Goal: Find specific page/section: Find specific page/section

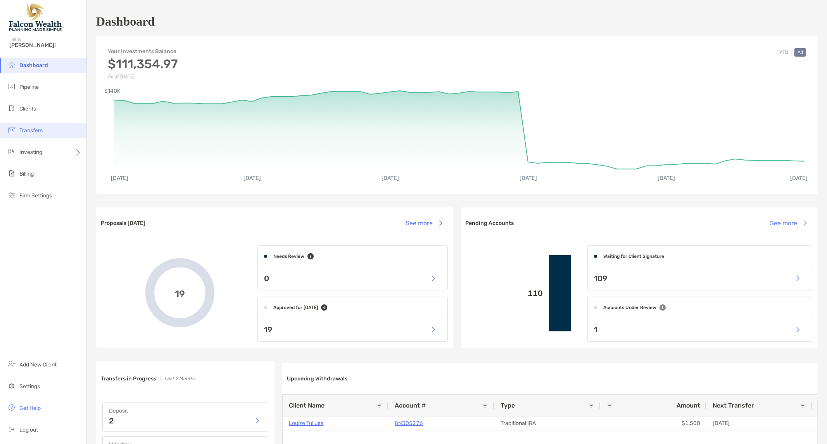
scroll to position [36, 0]
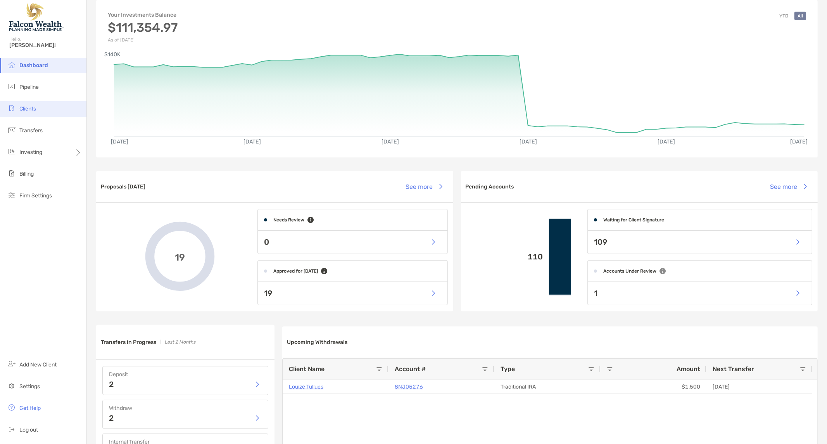
click at [26, 105] on li "Clients" at bounding box center [43, 109] width 86 height 16
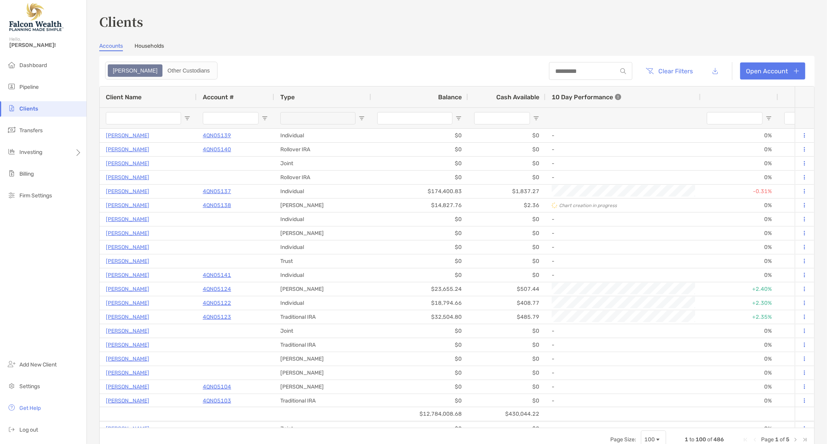
type input "**********"
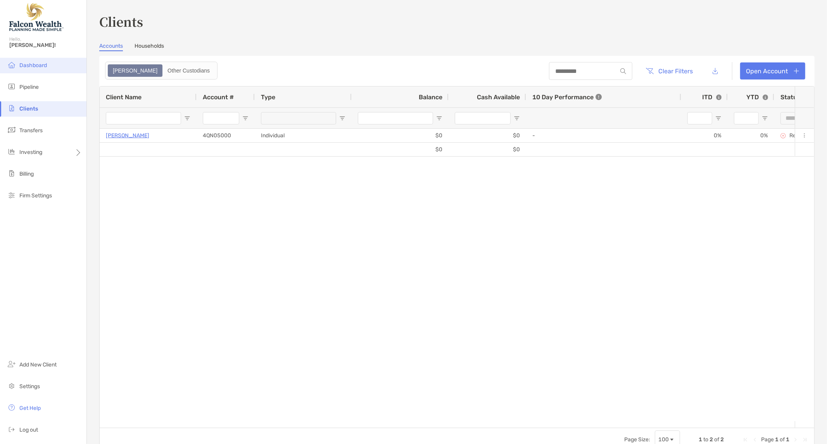
click at [33, 64] on span "Dashboard" at bounding box center [33, 65] width 28 height 7
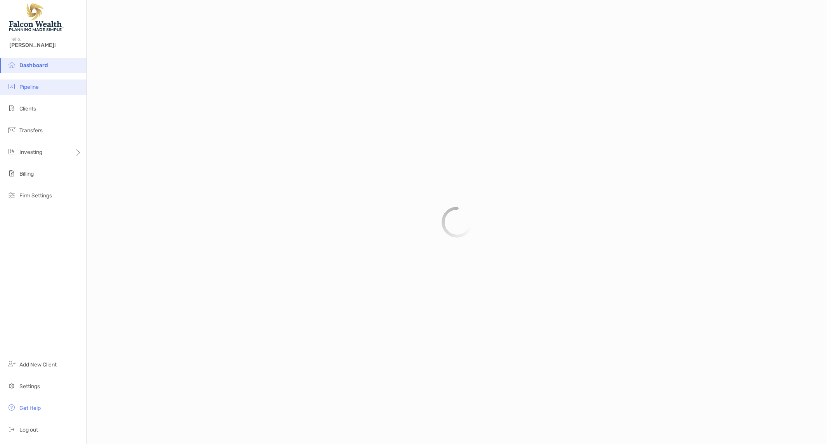
click at [32, 86] on span "Pipeline" at bounding box center [28, 87] width 19 height 7
click at [28, 114] on li "Clients" at bounding box center [43, 109] width 86 height 16
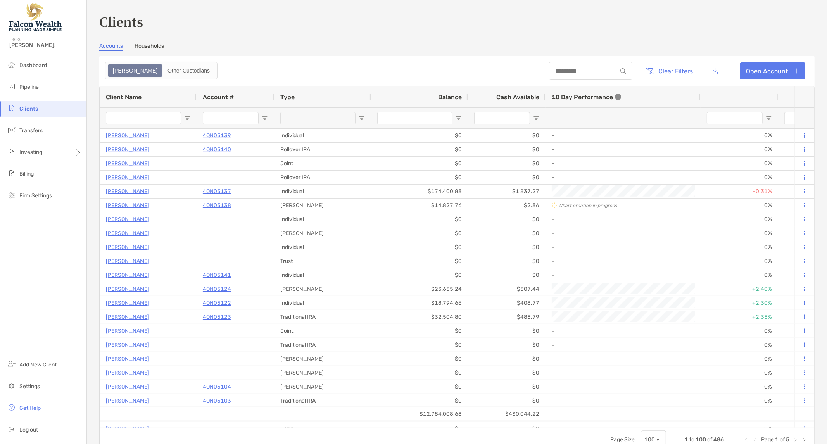
type input "**********"
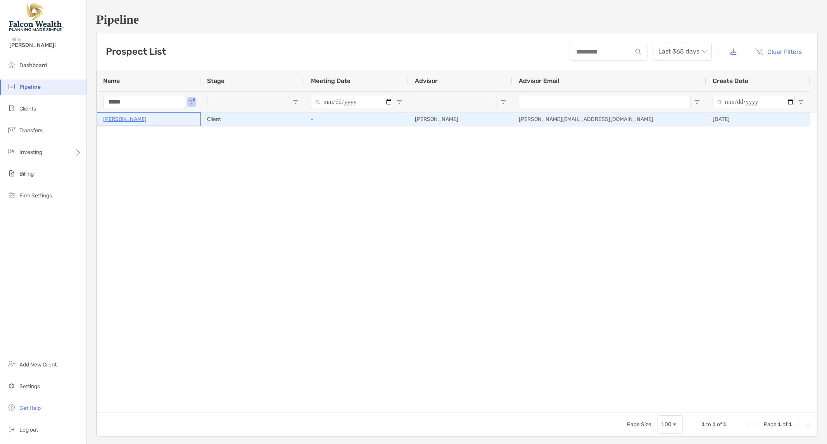
click at [125, 113] on div "[PERSON_NAME]" at bounding box center [149, 119] width 92 height 13
click at [123, 115] on p "[PERSON_NAME]" at bounding box center [124, 119] width 43 height 10
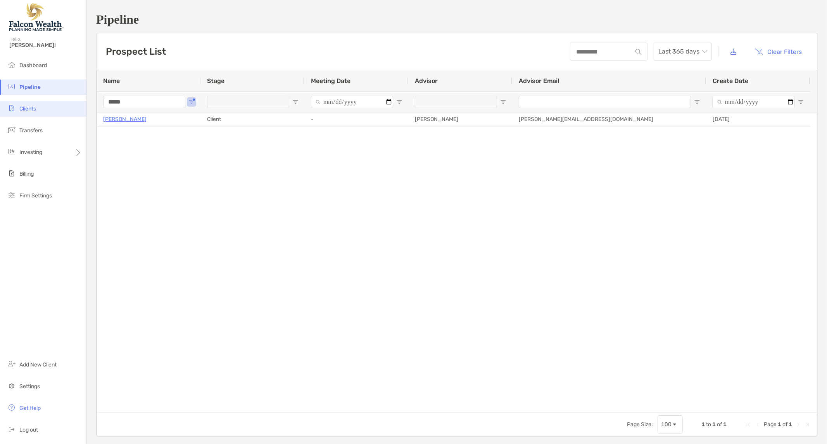
click at [28, 105] on span "Clients" at bounding box center [27, 108] width 17 height 7
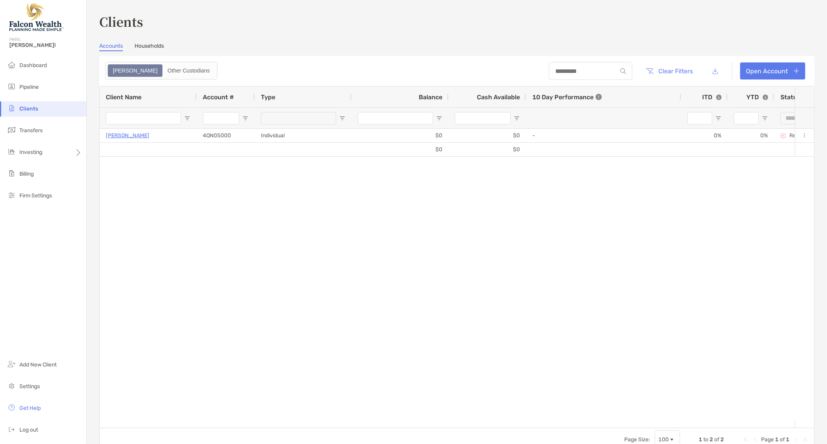
click at [146, 43] on link "Households" at bounding box center [149, 47] width 29 height 9
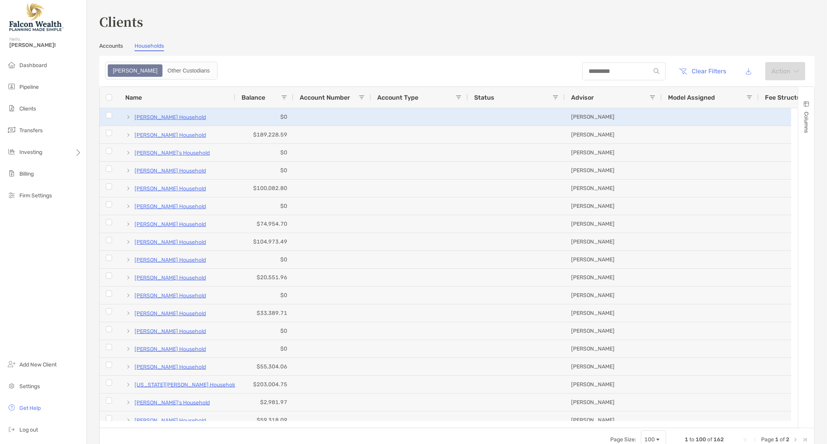
click at [150, 117] on p "[PERSON_NAME] Household" at bounding box center [170, 117] width 71 height 10
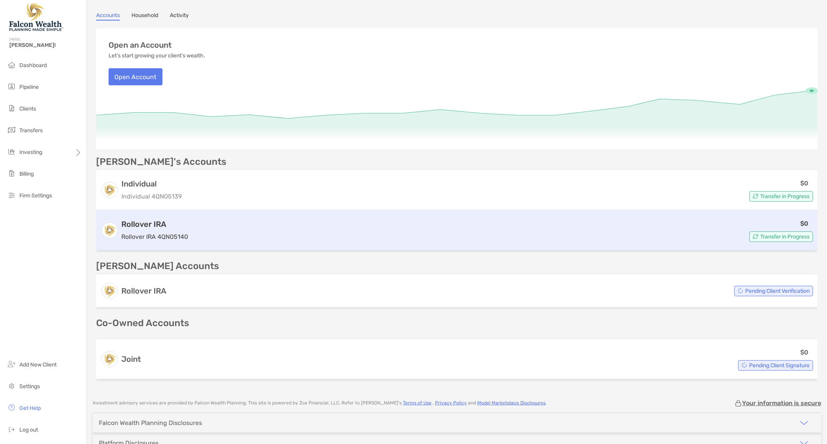
scroll to position [103, 0]
